Goal: Navigation & Orientation: Find specific page/section

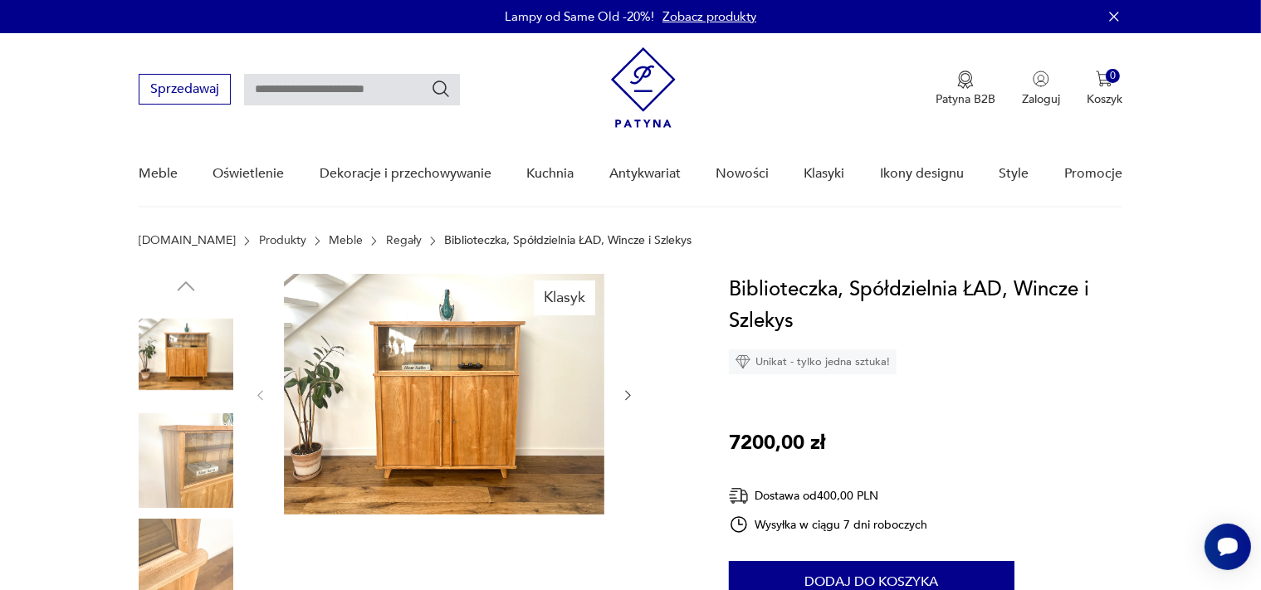
click at [329, 241] on link "Meble" at bounding box center [346, 240] width 34 height 13
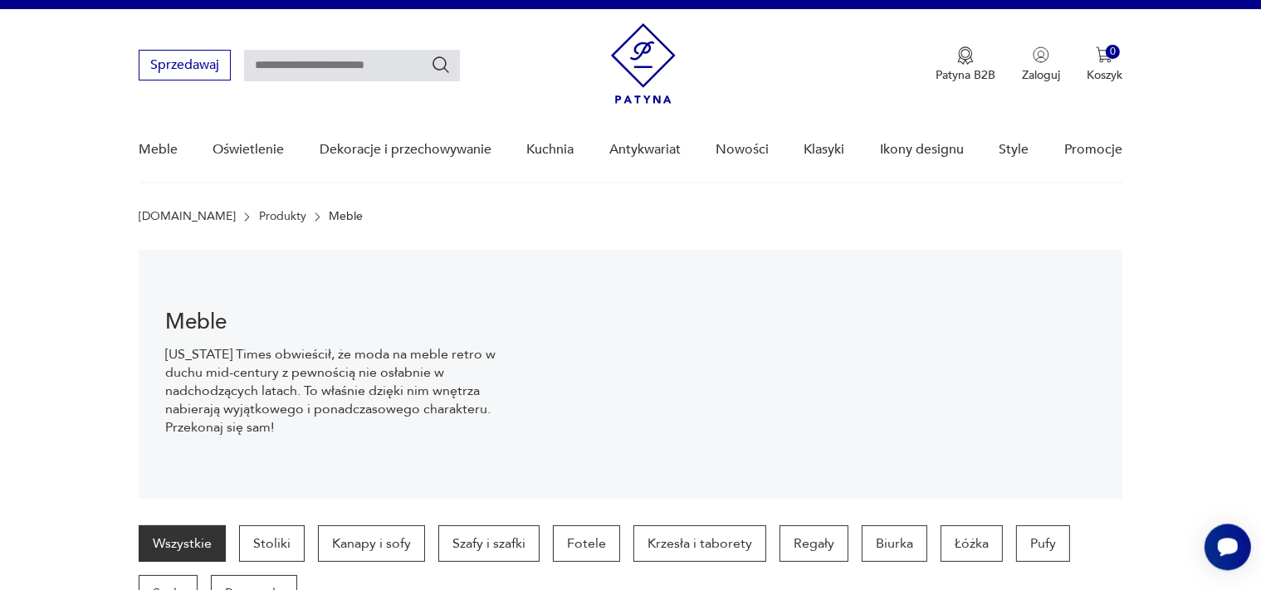
scroll to position [375, 0]
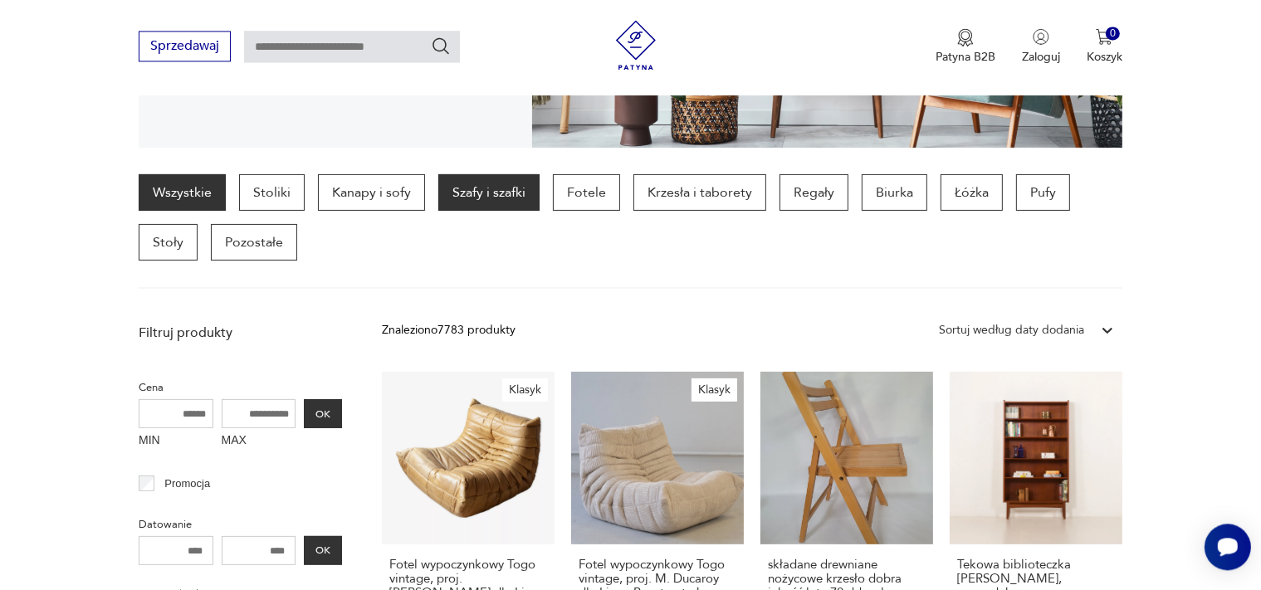
click at [494, 200] on p "Szafy i szafki" at bounding box center [488, 192] width 101 height 37
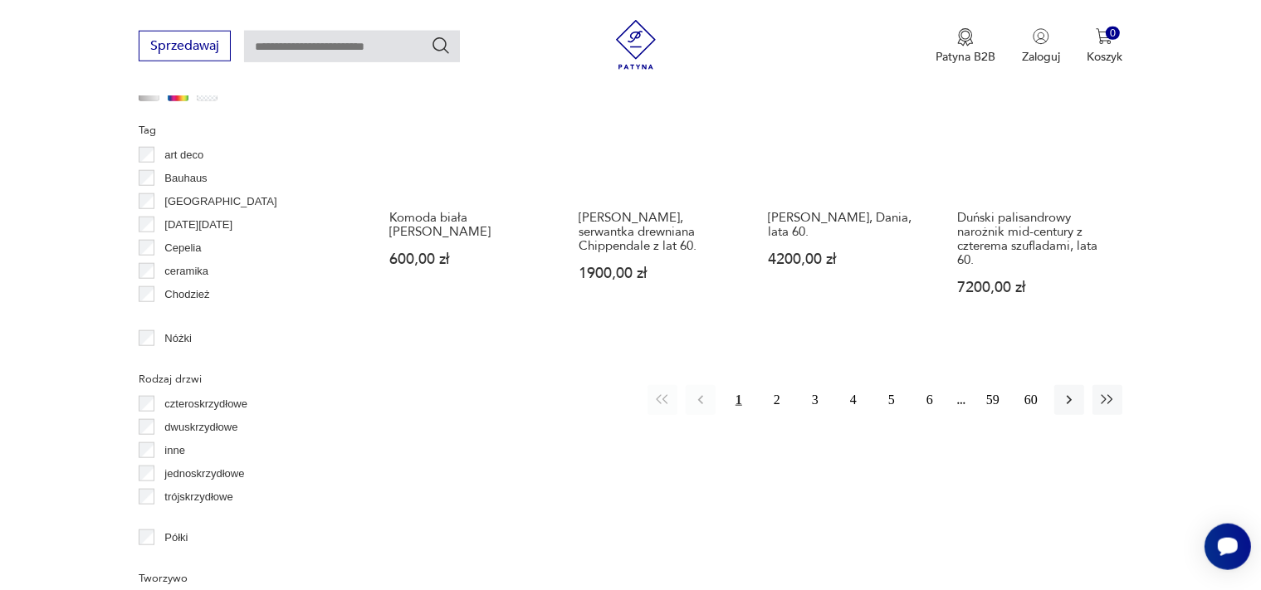
scroll to position [1755, 0]
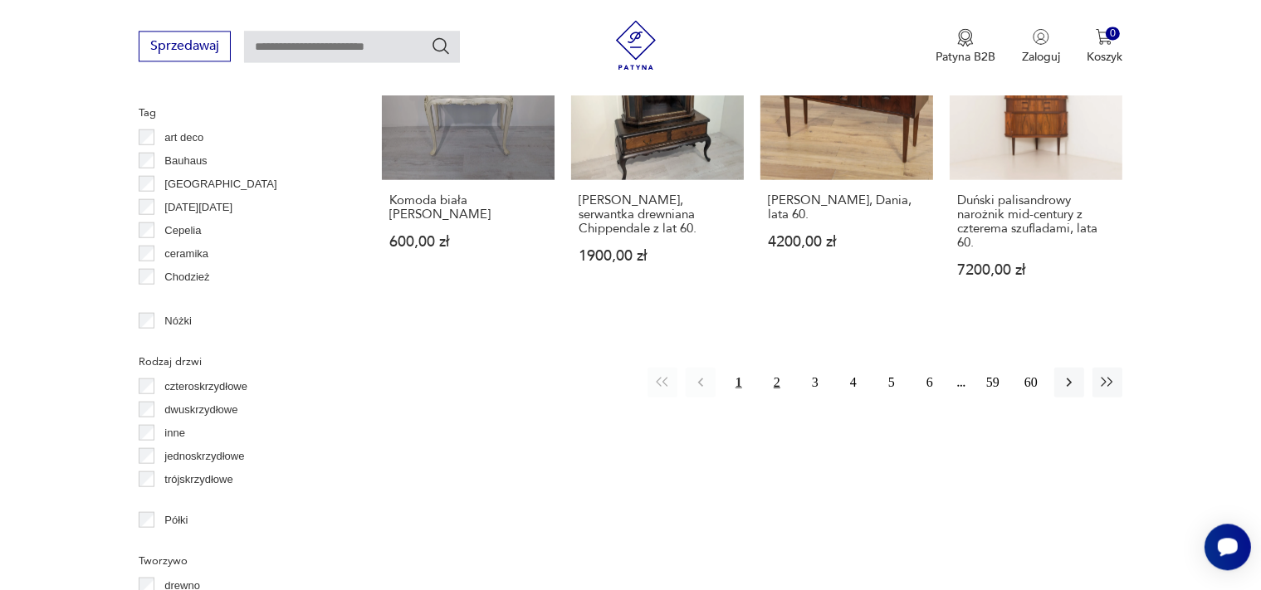
click at [775, 376] on button "2" at bounding box center [777, 382] width 30 height 30
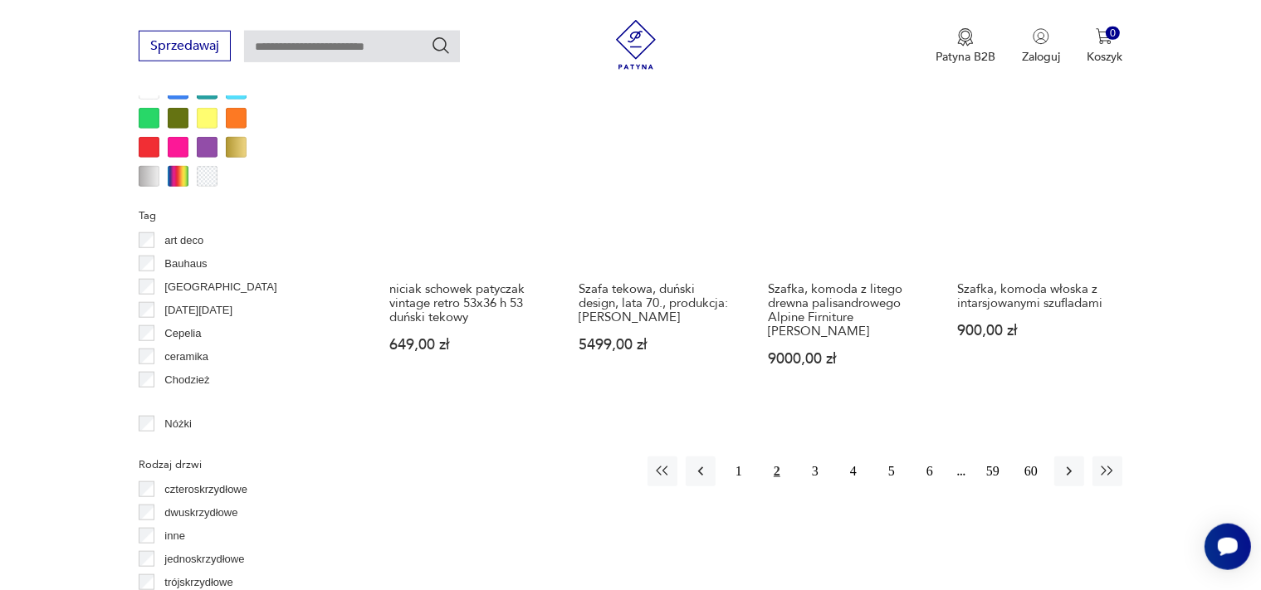
scroll to position [1667, 0]
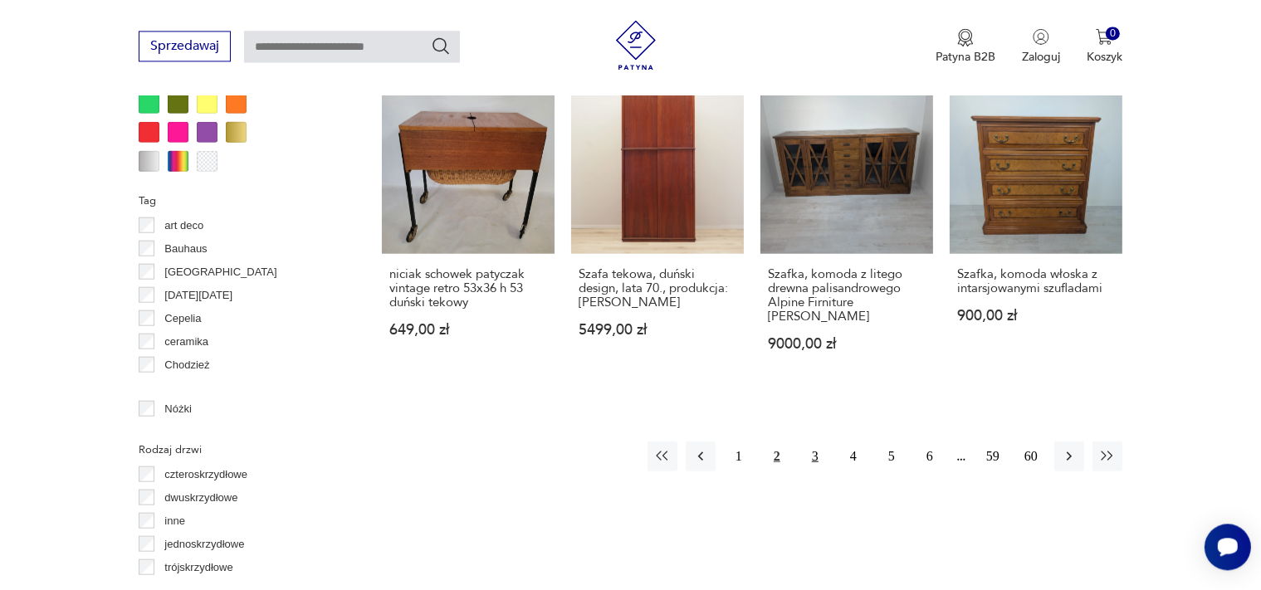
click at [805, 441] on button "3" at bounding box center [815, 456] width 30 height 30
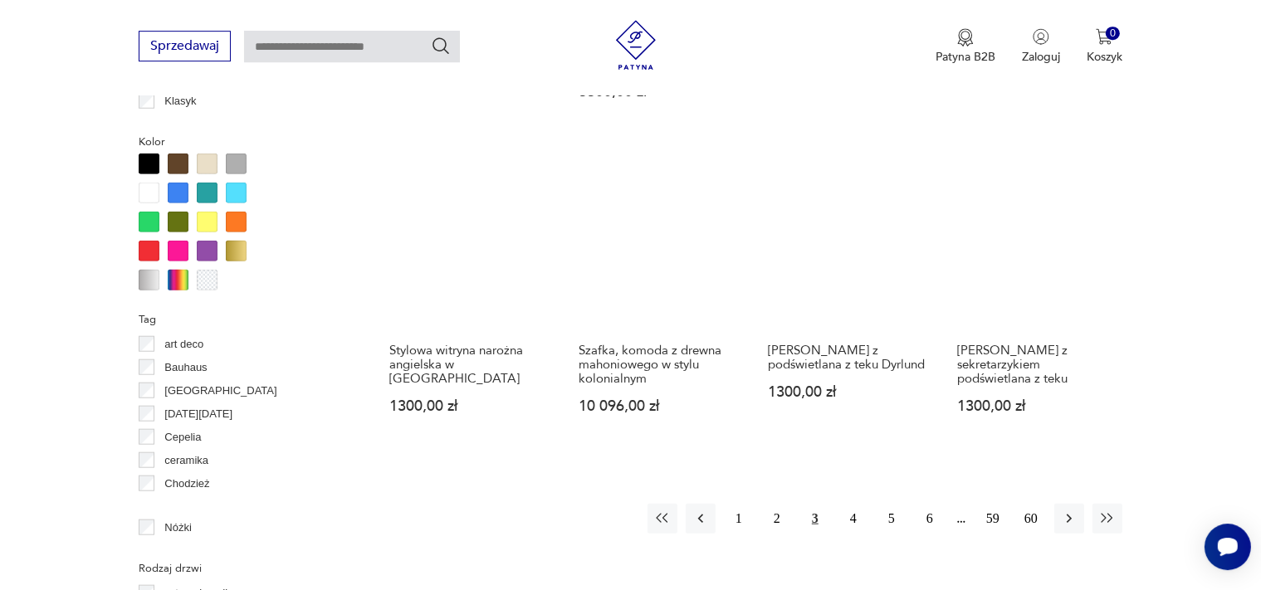
scroll to position [1580, 0]
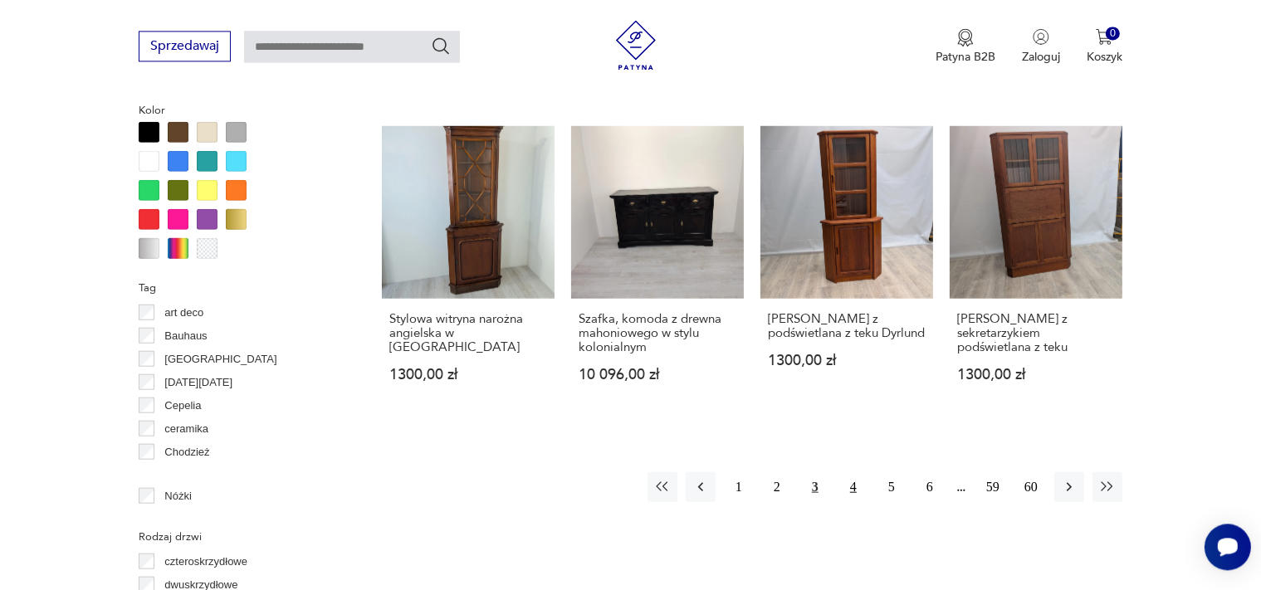
click at [857, 472] on button "4" at bounding box center [854, 487] width 30 height 30
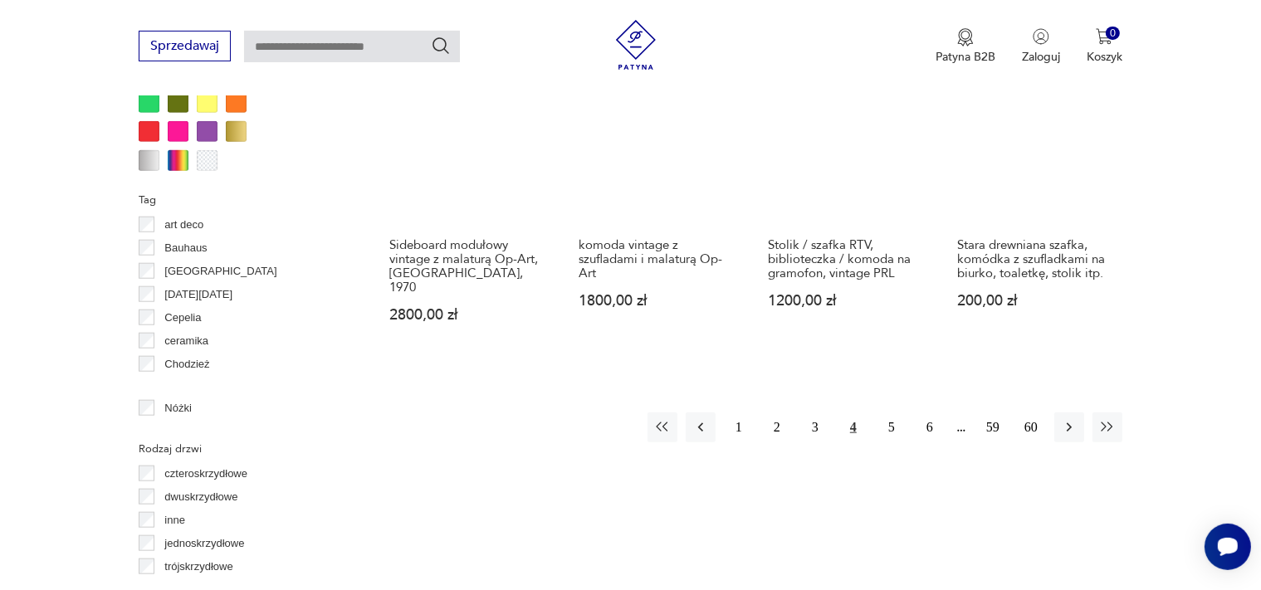
scroll to position [1667, 0]
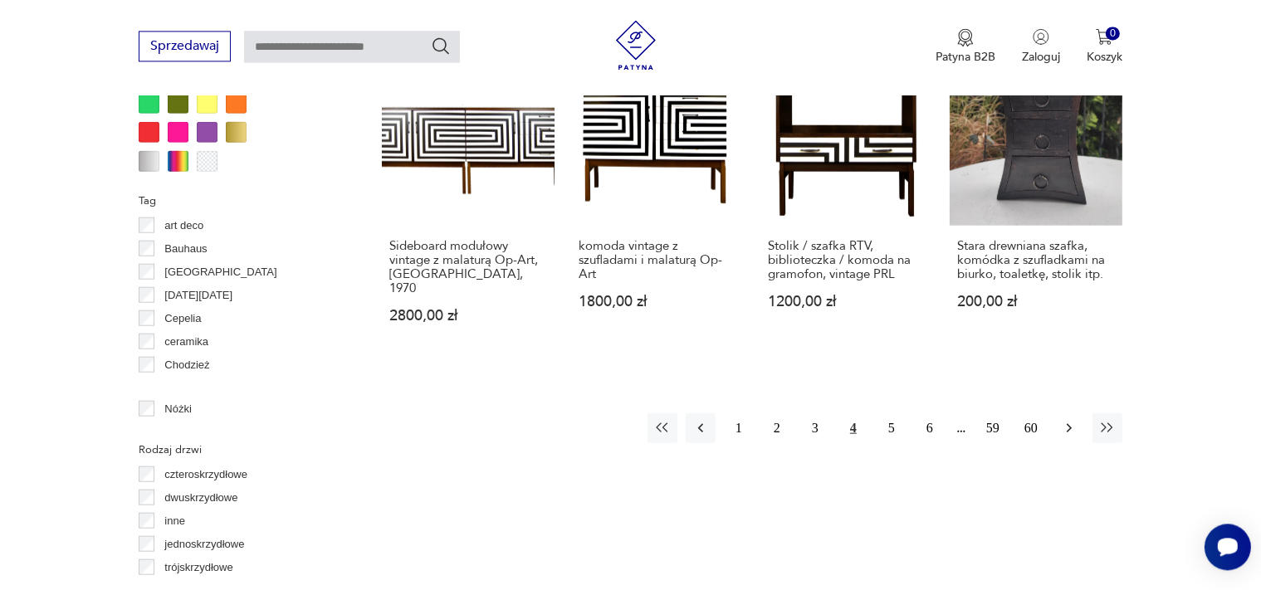
click at [1074, 419] on icon "button" at bounding box center [1069, 427] width 17 height 17
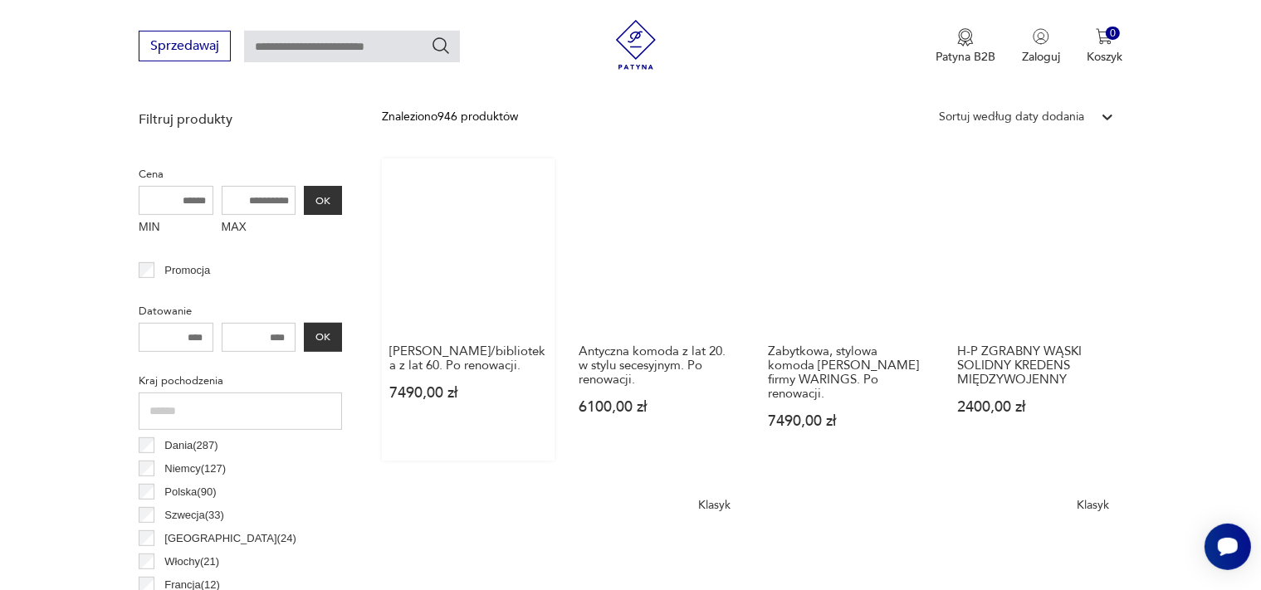
scroll to position [615, 0]
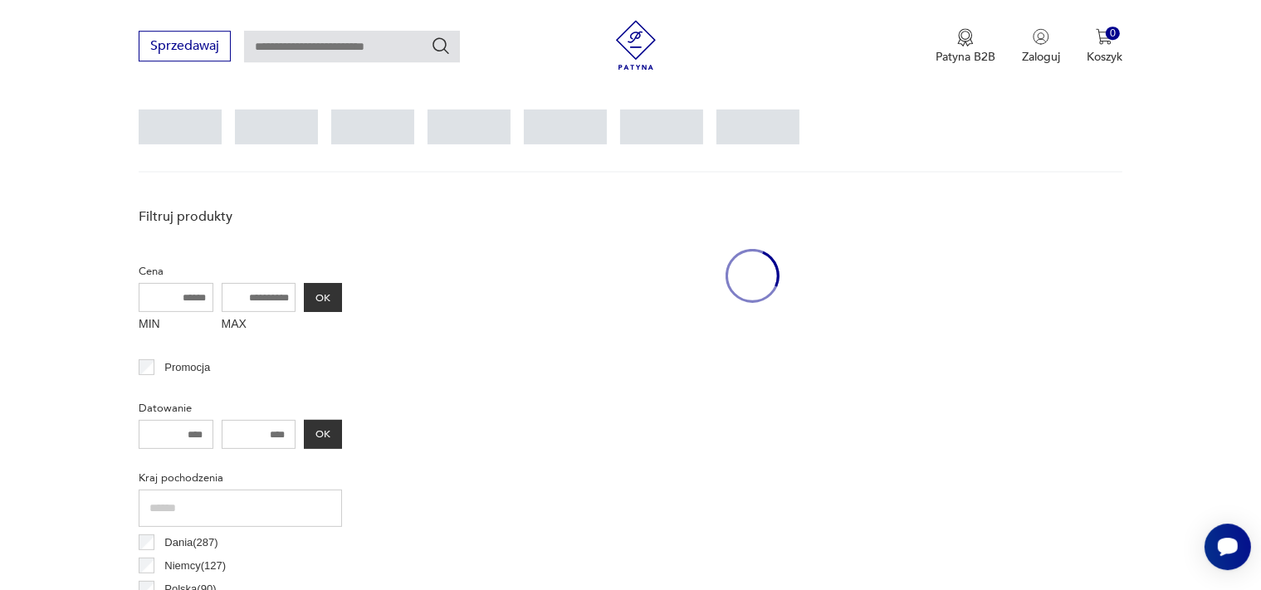
scroll to position [439, 0]
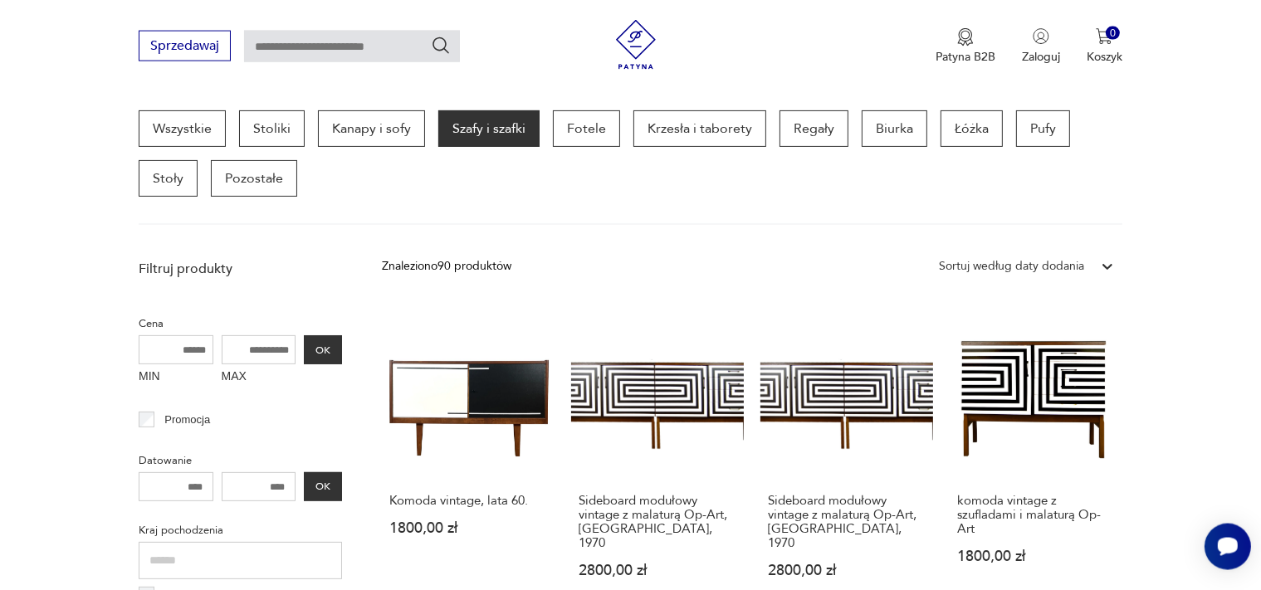
click at [261, 478] on input "number" at bounding box center [259, 486] width 75 height 29
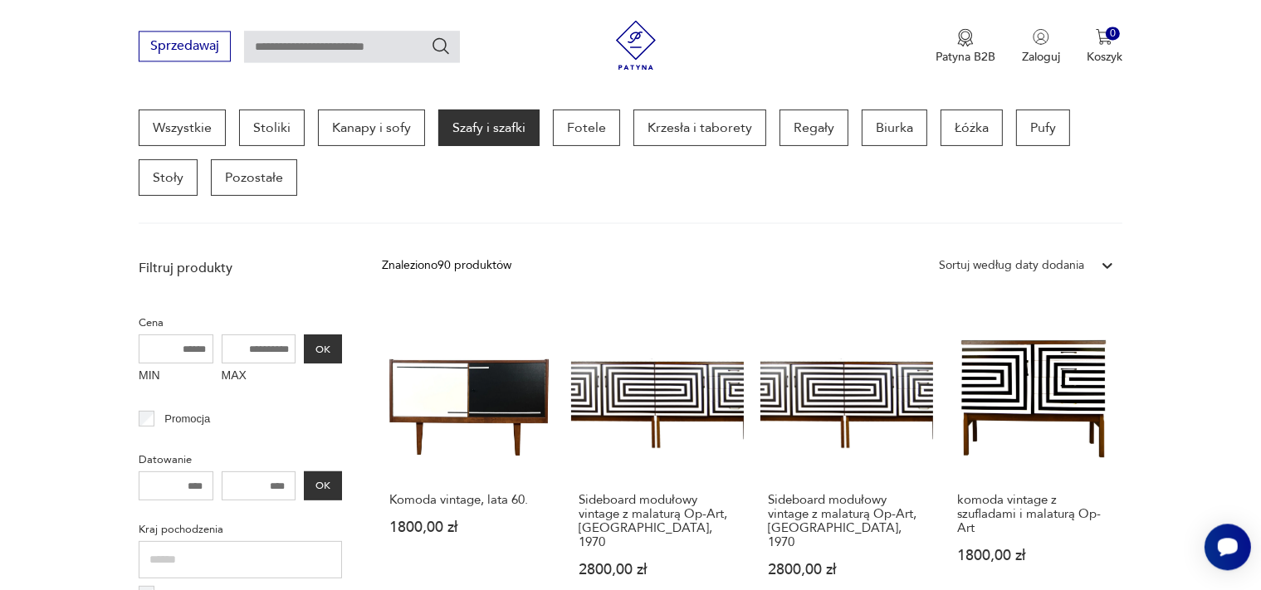
drag, startPoint x: 261, startPoint y: 483, endPoint x: 285, endPoint y: 482, distance: 24.1
click at [290, 485] on input "number" at bounding box center [259, 486] width 75 height 29
click at [285, 482] on input "number" at bounding box center [259, 486] width 75 height 29
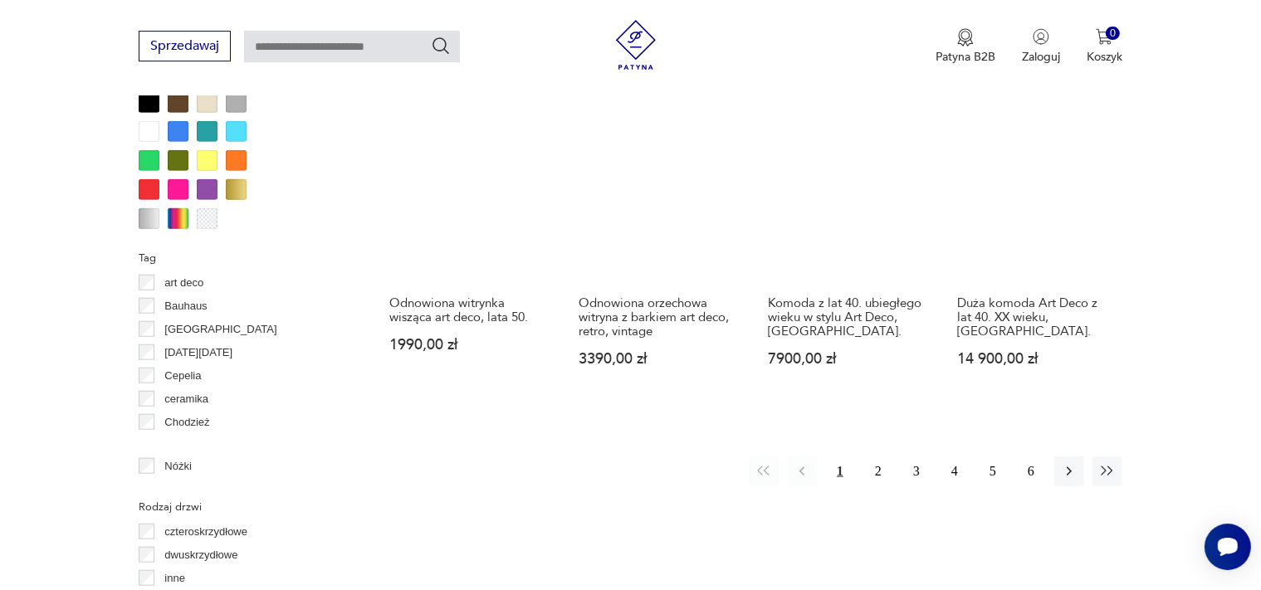
scroll to position [1667, 0]
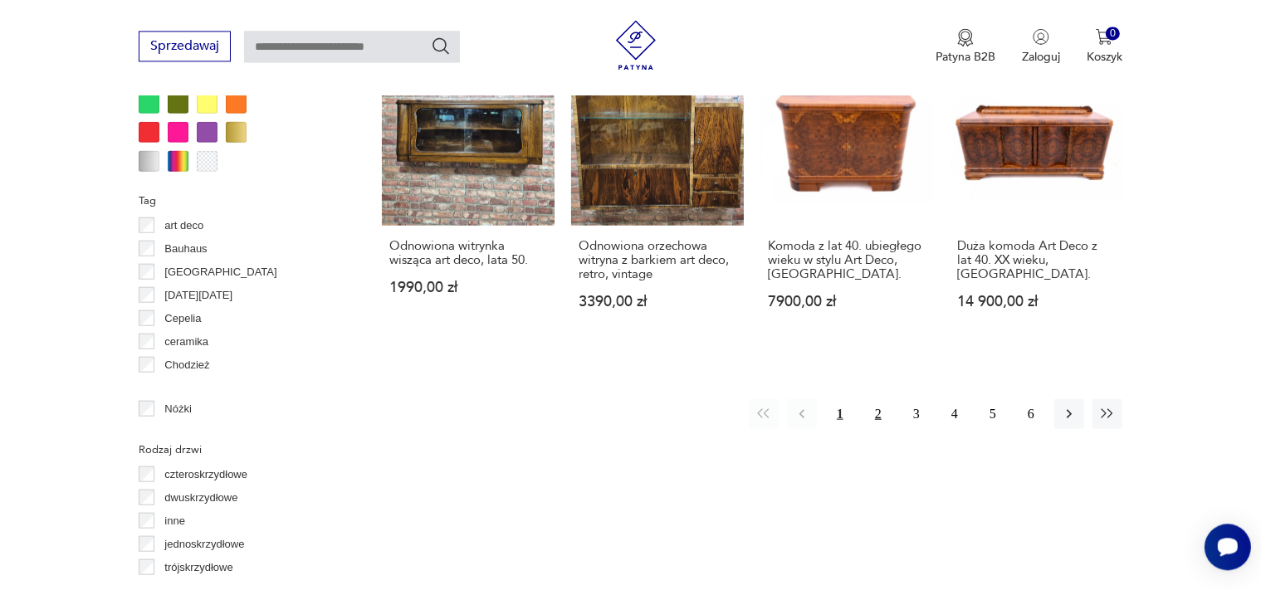
click at [880, 399] on button "2" at bounding box center [878, 414] width 30 height 30
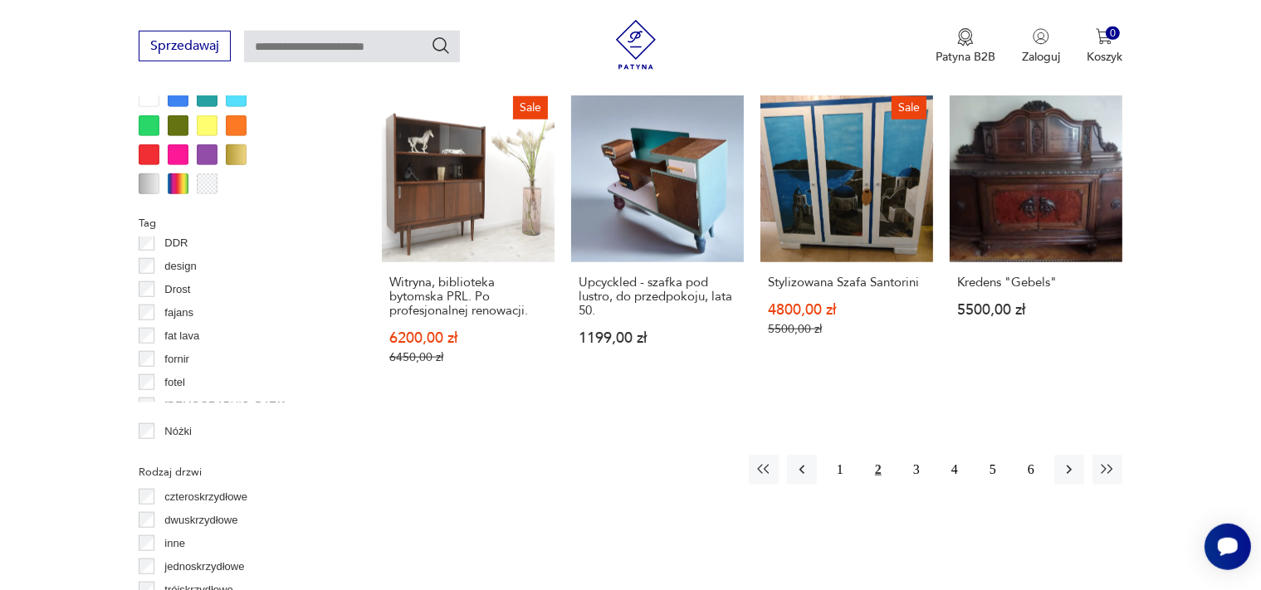
scroll to position [1667, 0]
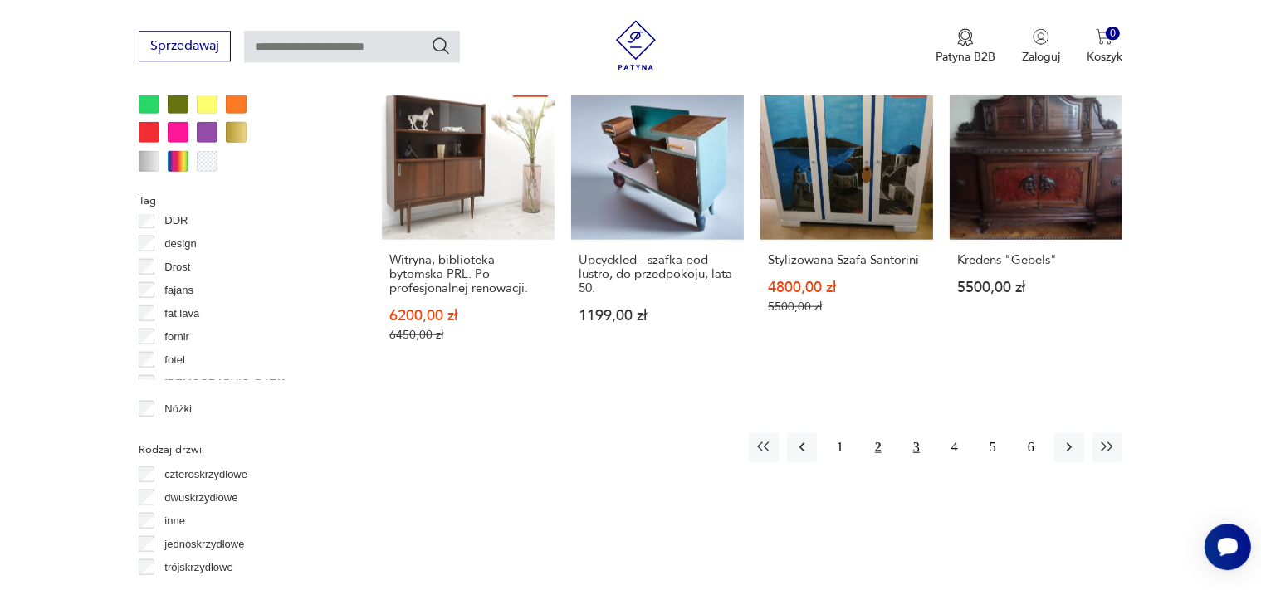
click at [918, 432] on button "3" at bounding box center [917, 447] width 30 height 30
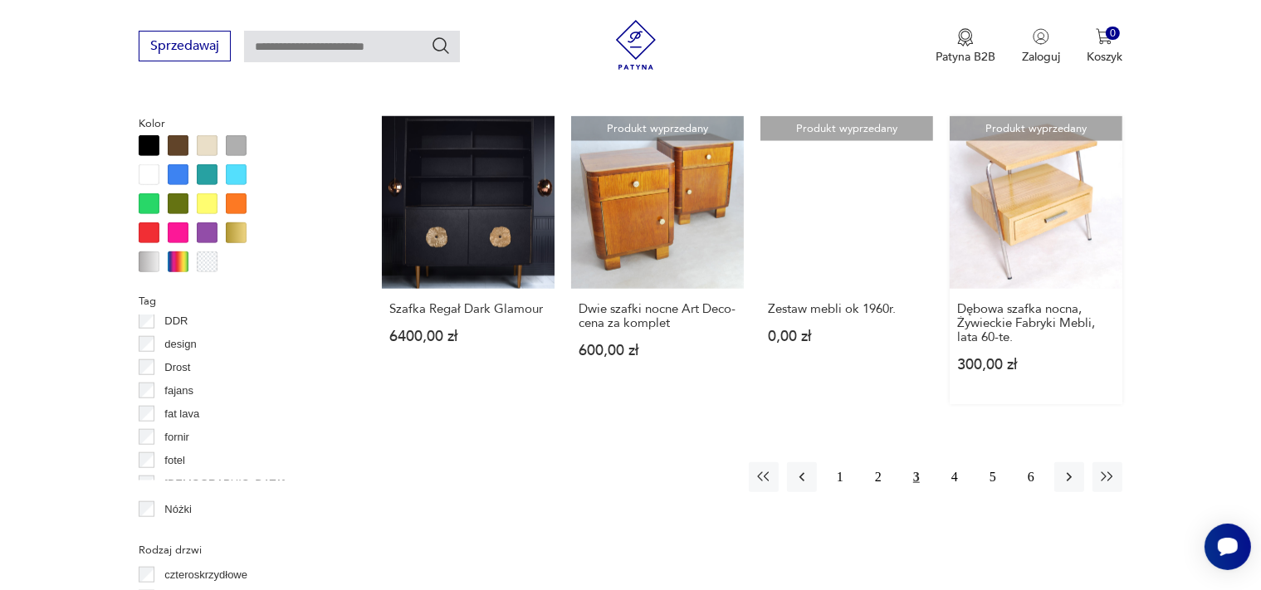
scroll to position [1580, 0]
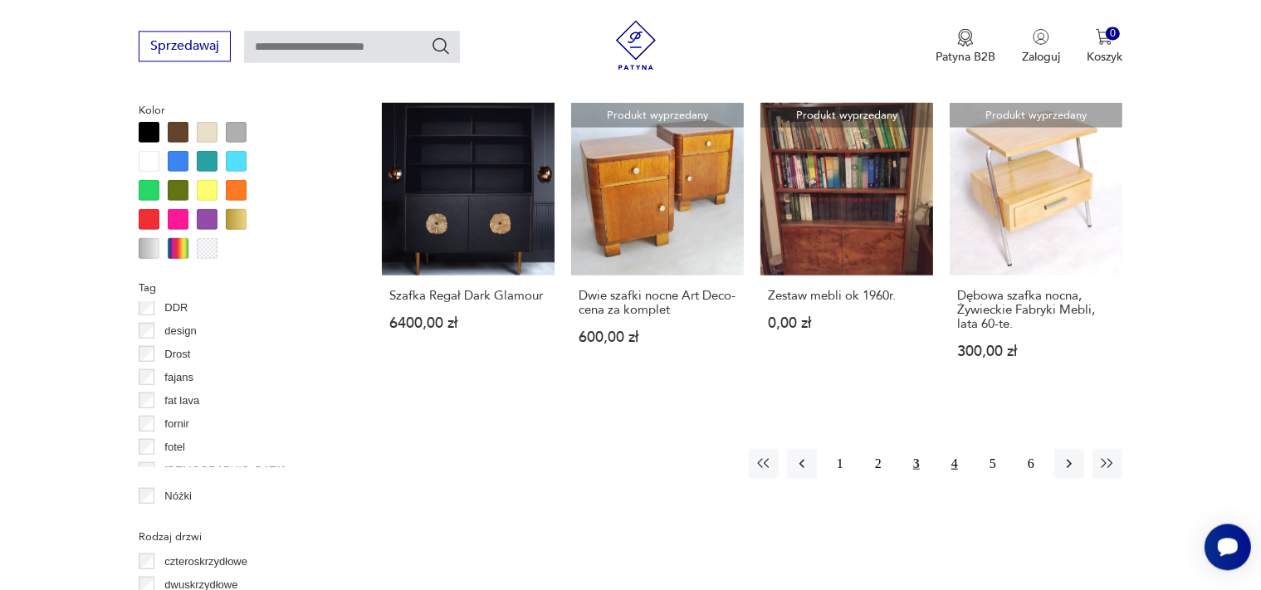
click at [954, 462] on button "4" at bounding box center [955, 463] width 30 height 30
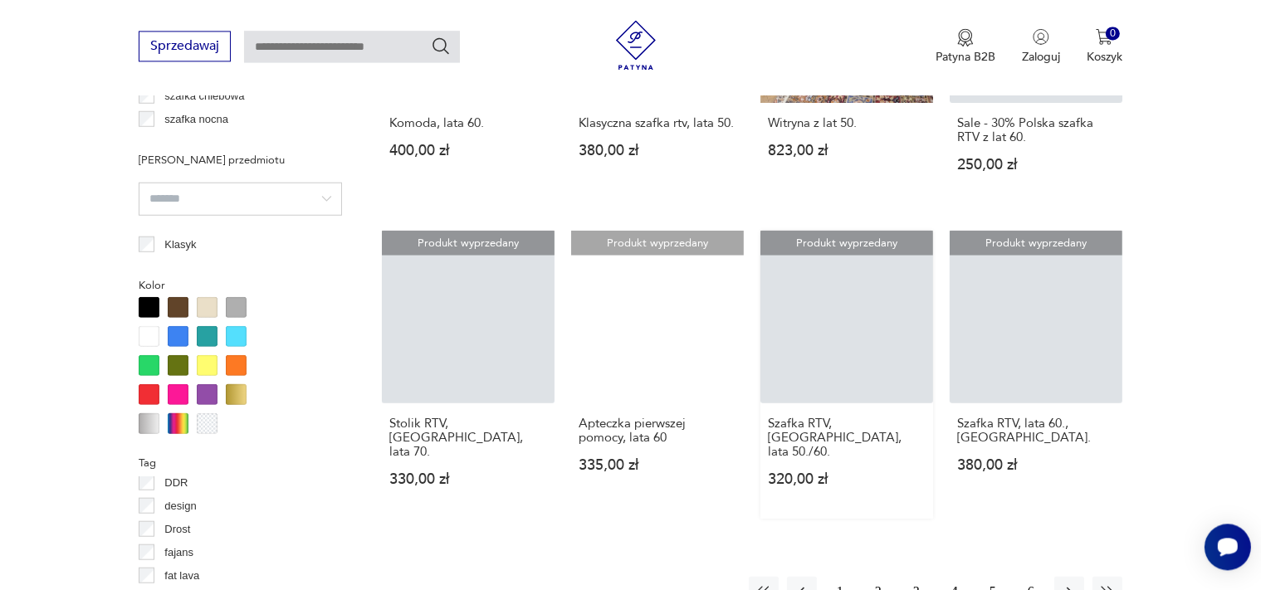
scroll to position [1492, 0]
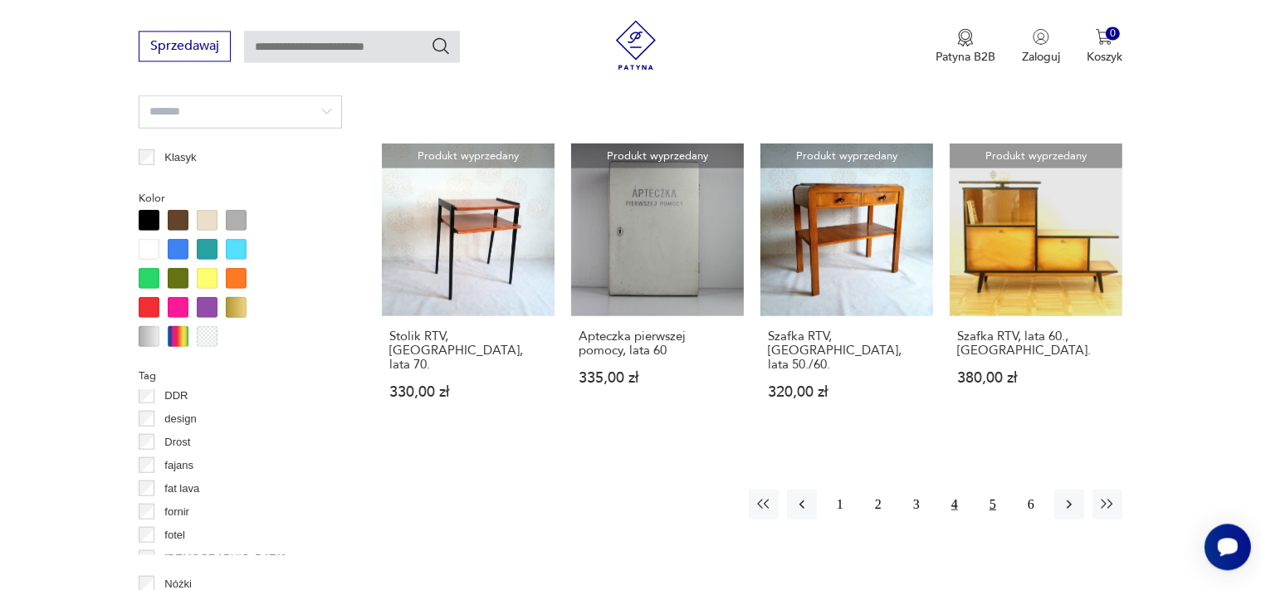
click at [989, 489] on button "5" at bounding box center [993, 504] width 30 height 30
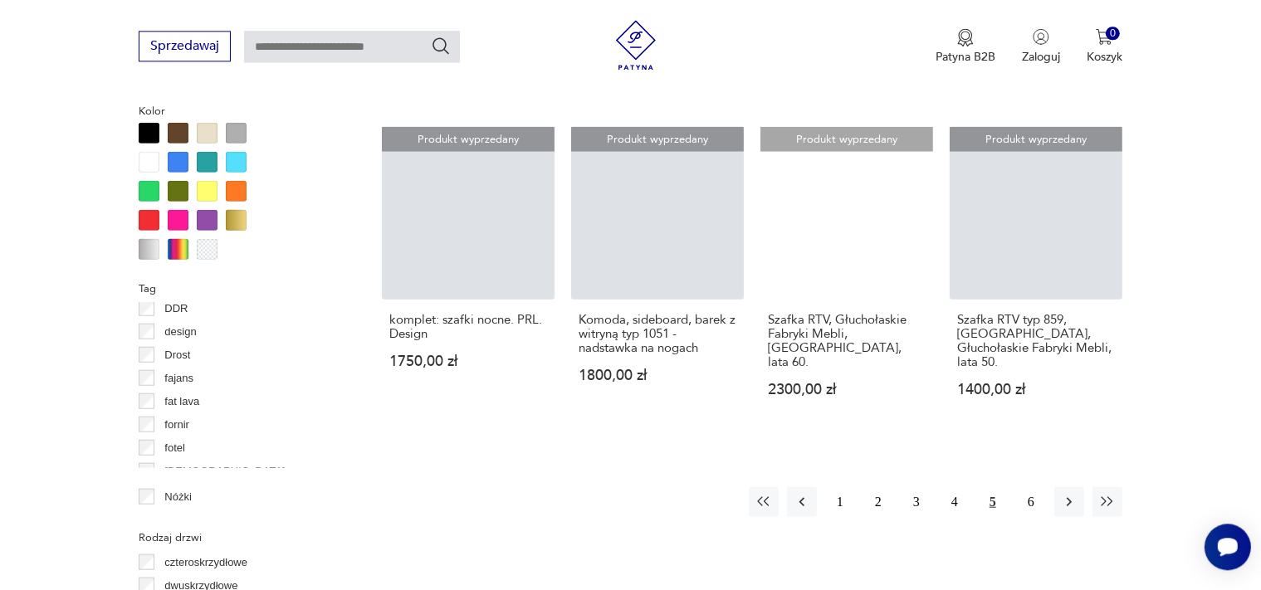
scroll to position [1580, 0]
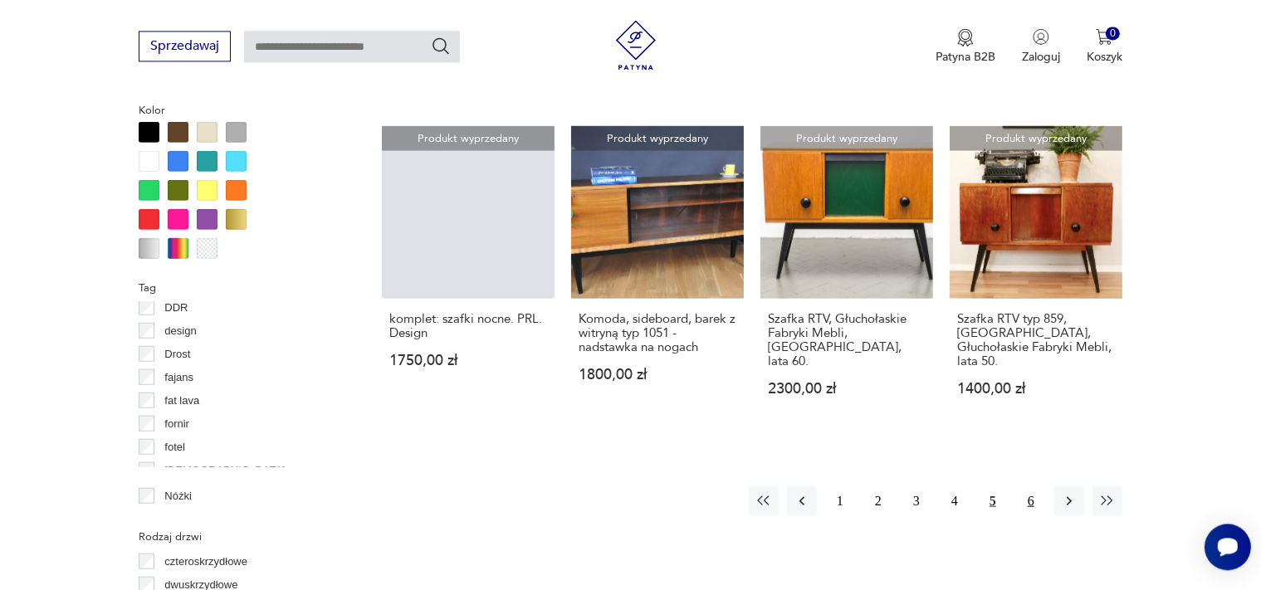
click at [1031, 486] on button "6" at bounding box center [1031, 501] width 30 height 30
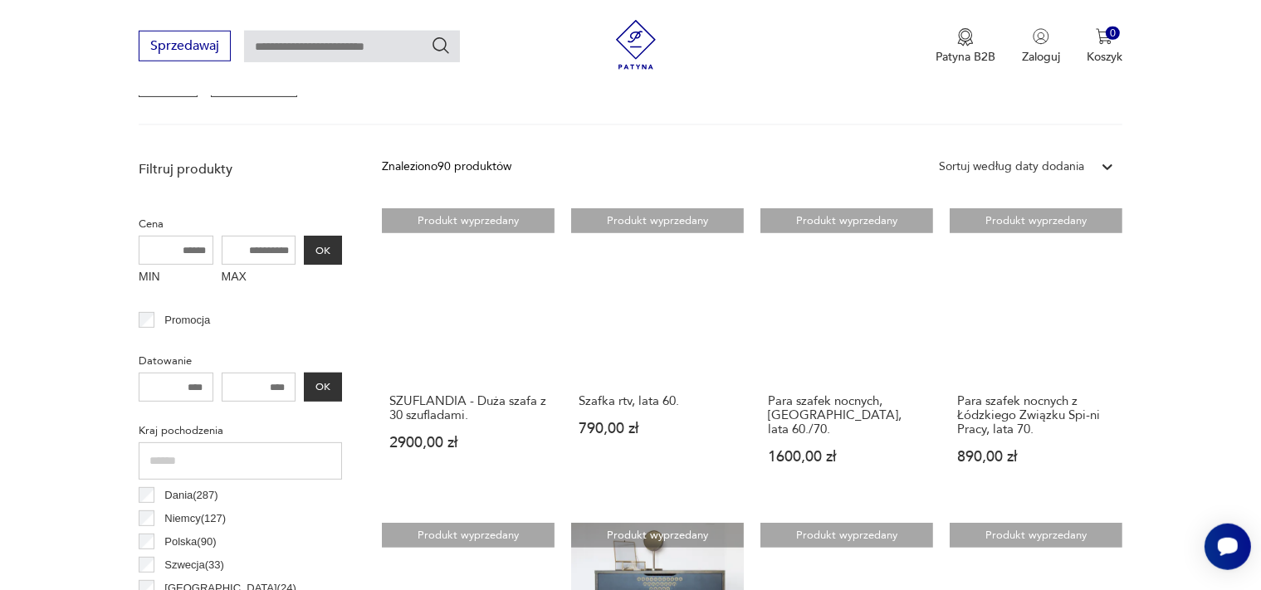
scroll to position [527, 0]
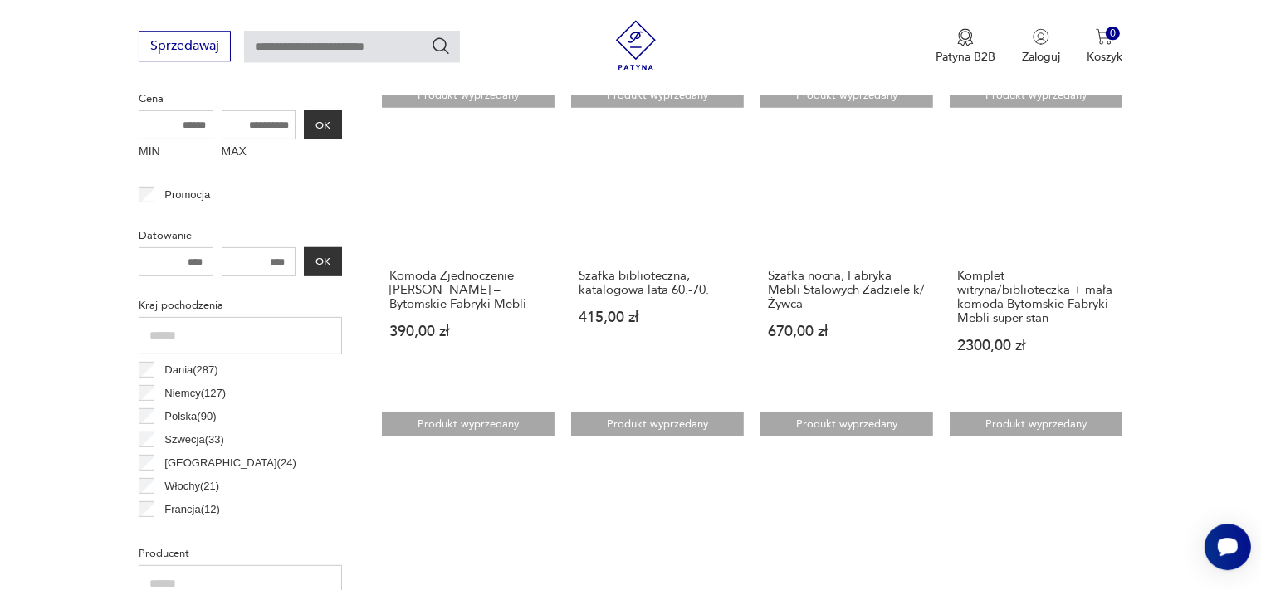
scroll to position [527, 0]
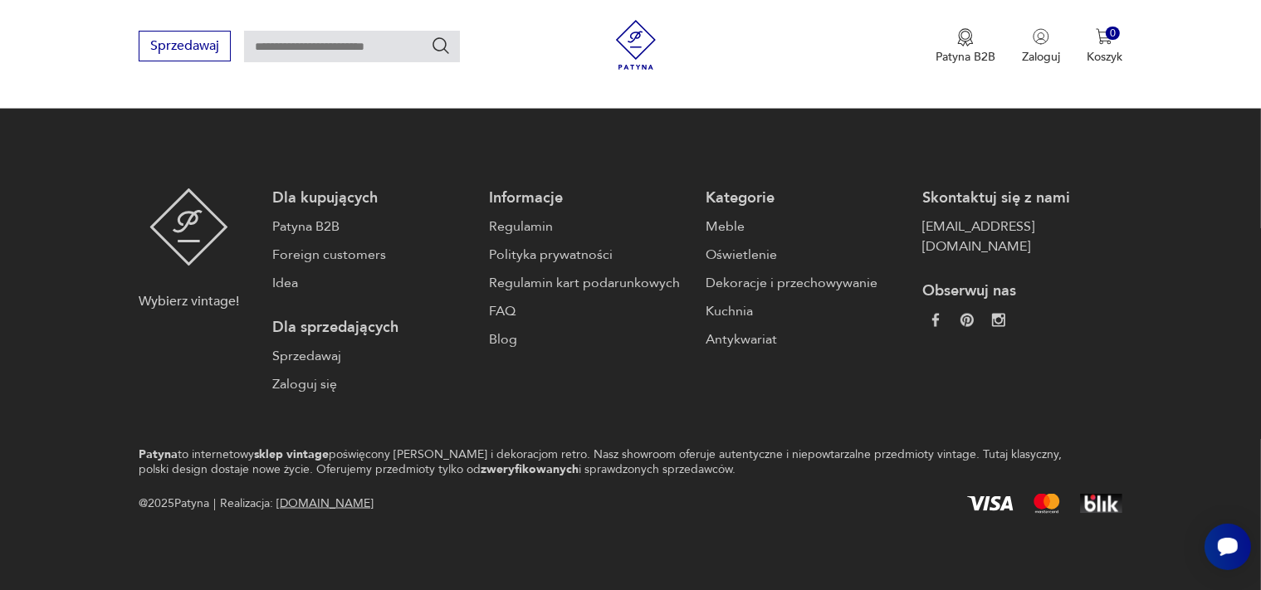
scroll to position [191, 0]
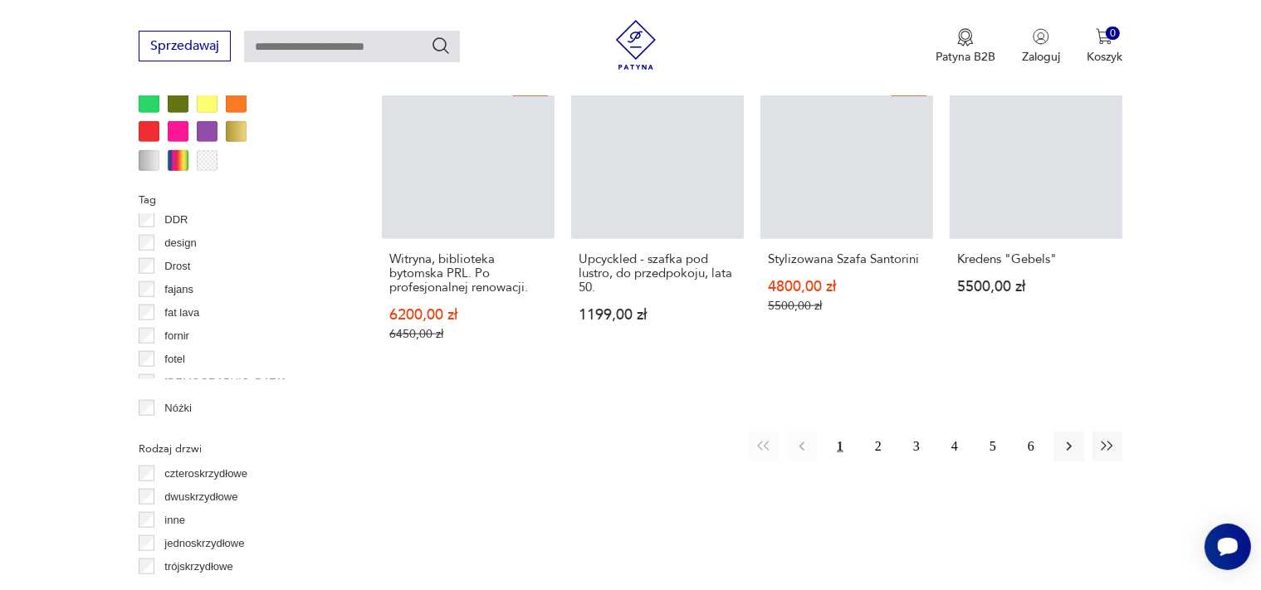
scroll to position [1667, 0]
